Goal: Find specific page/section: Find specific page/section

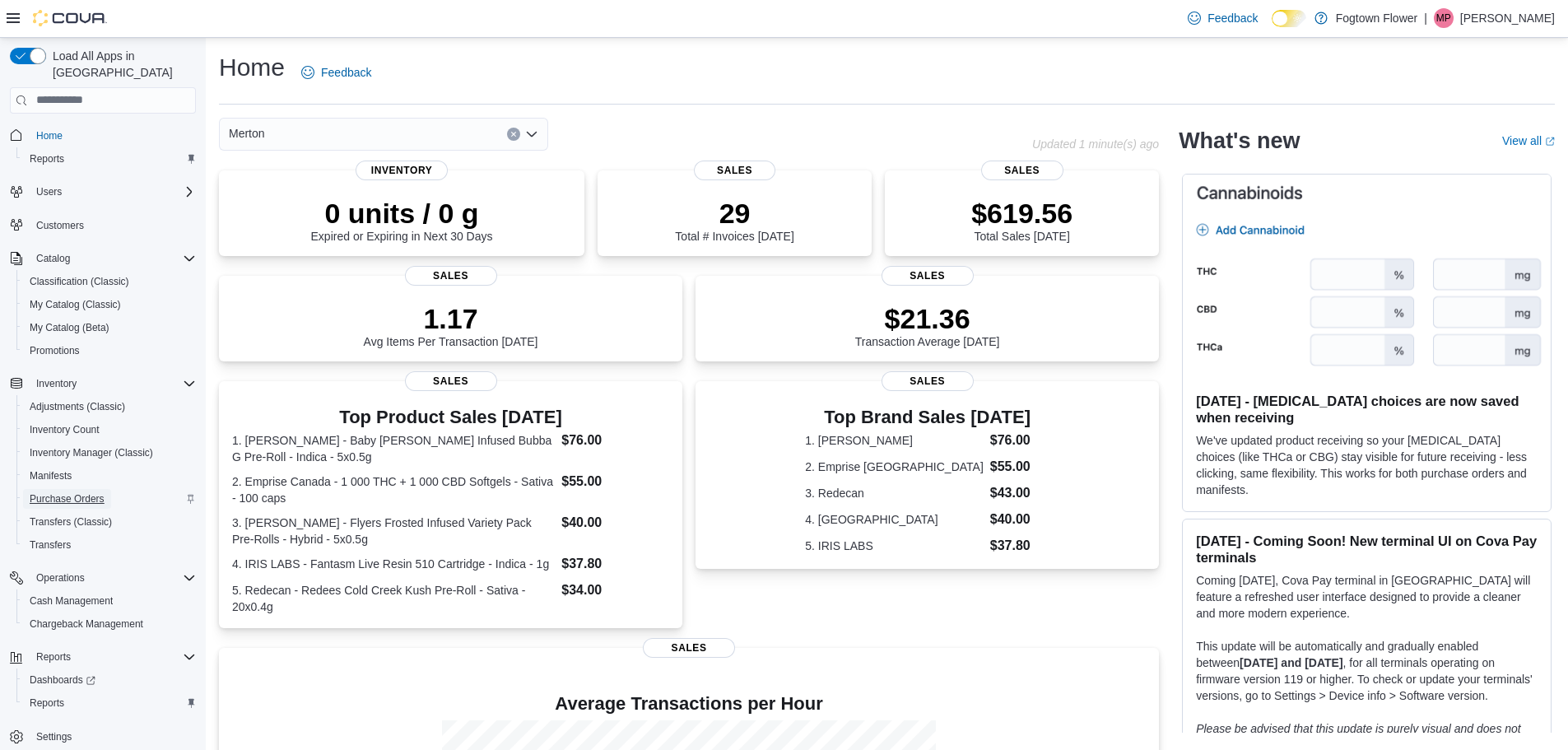
click at [95, 489] on span "Purchase Orders" at bounding box center [67, 499] width 75 height 20
